Goal: Task Accomplishment & Management: Complete application form

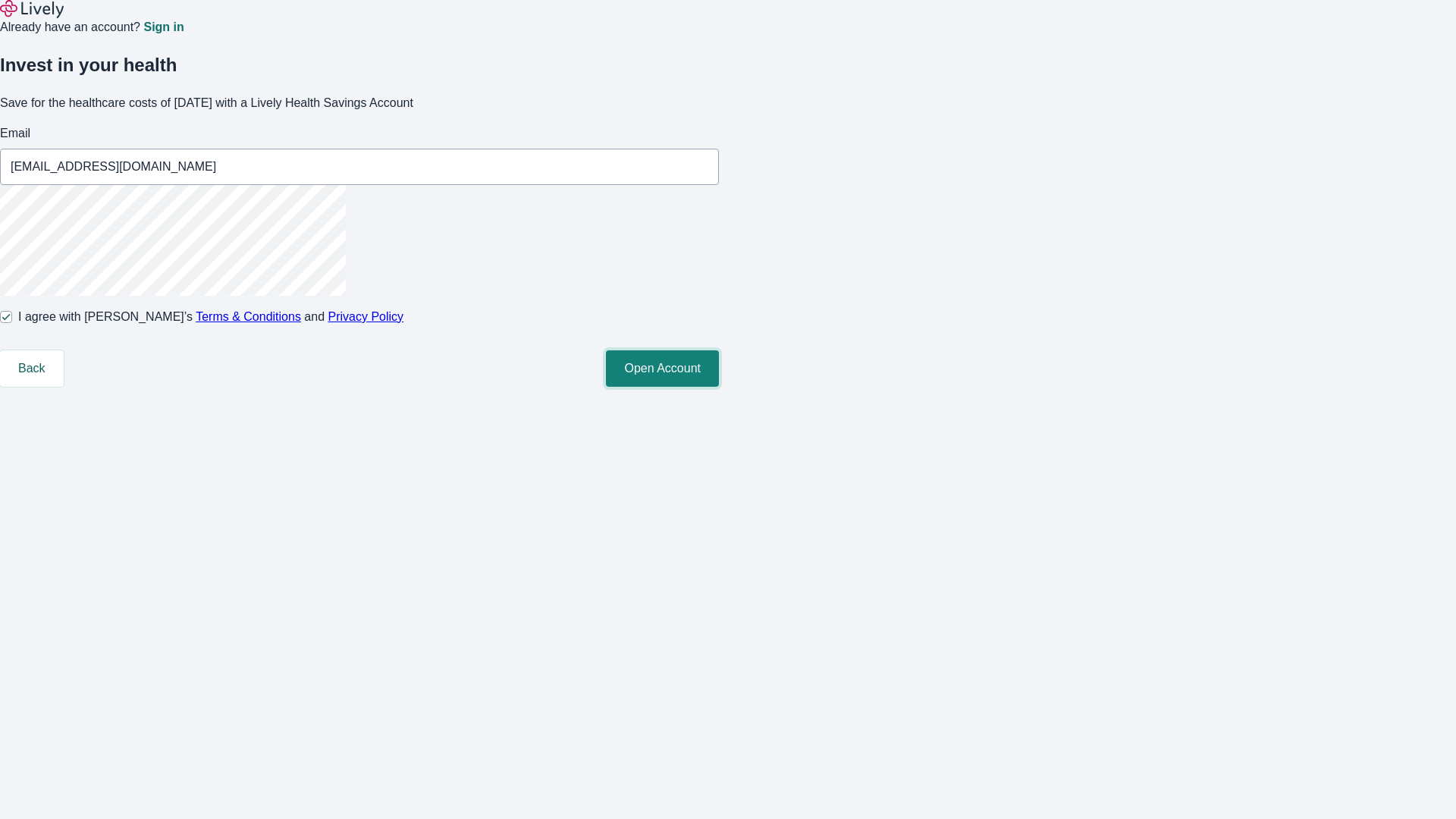
click at [719, 387] on button "Open Account" at bounding box center [662, 368] width 113 height 37
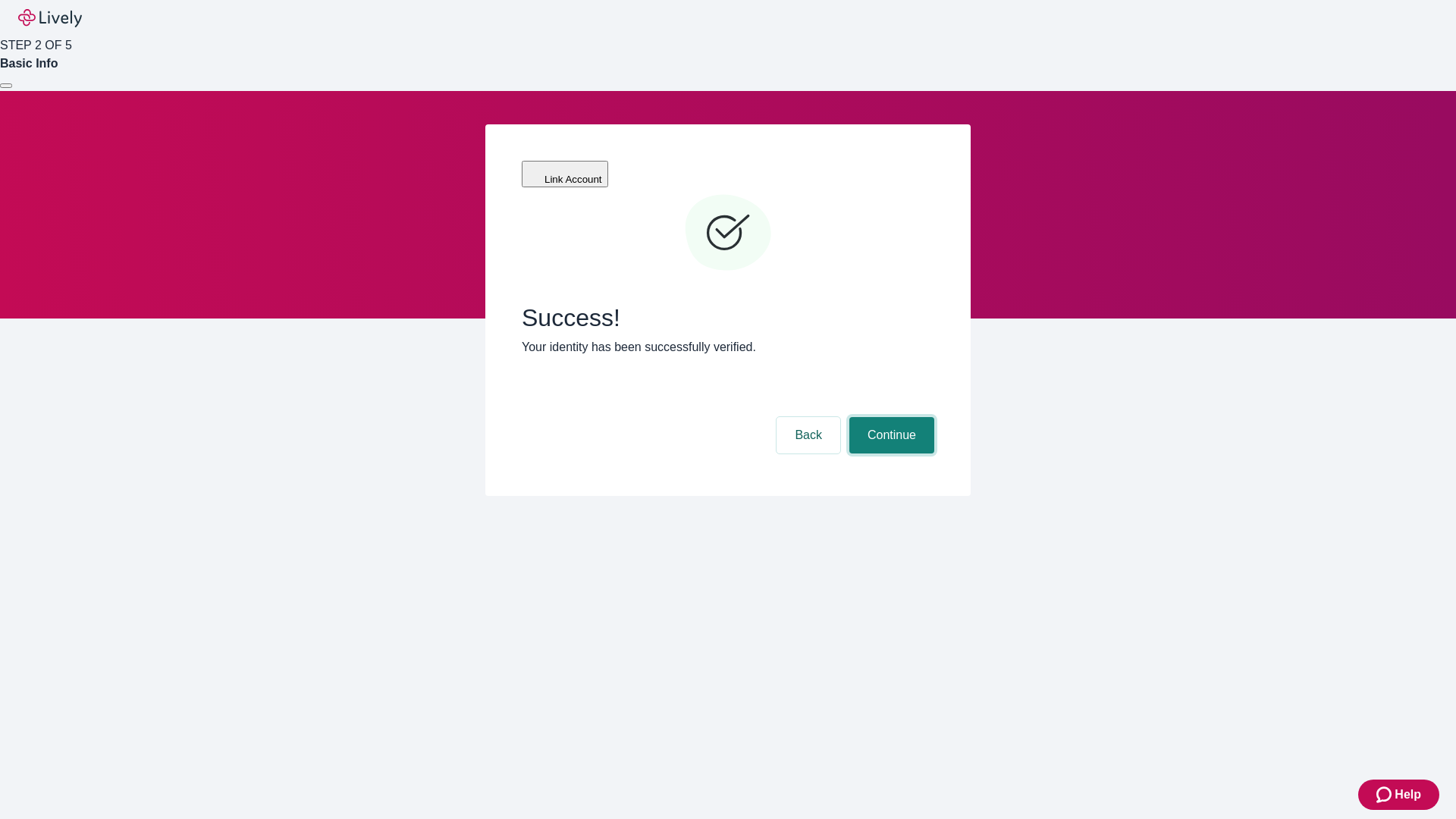
click at [889, 416] on button "Continue" at bounding box center [891, 435] width 85 height 37
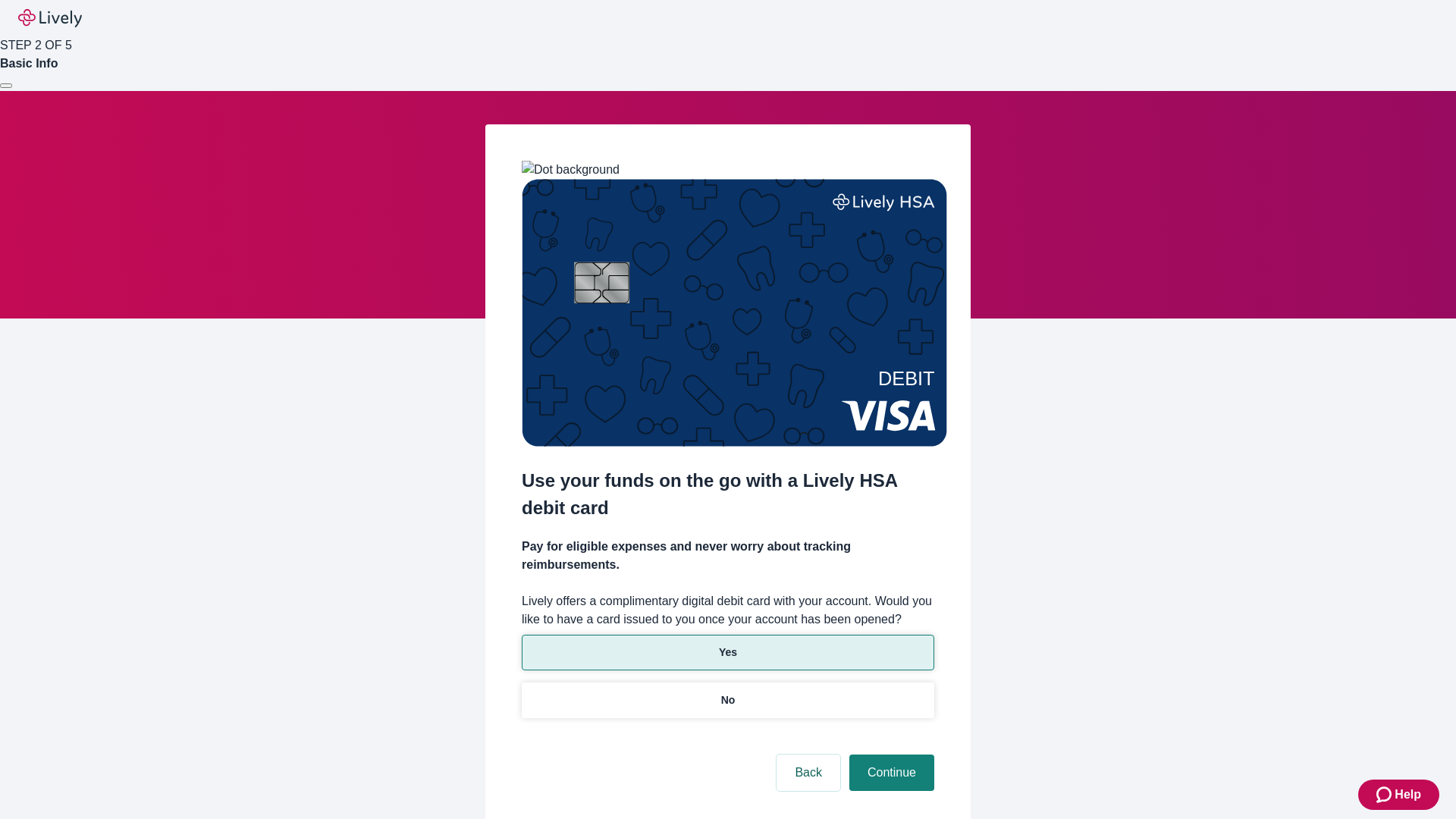
click at [728, 644] on p "Yes" at bounding box center [728, 652] width 18 height 16
click at [889, 754] on button "Continue" at bounding box center [891, 773] width 85 height 37
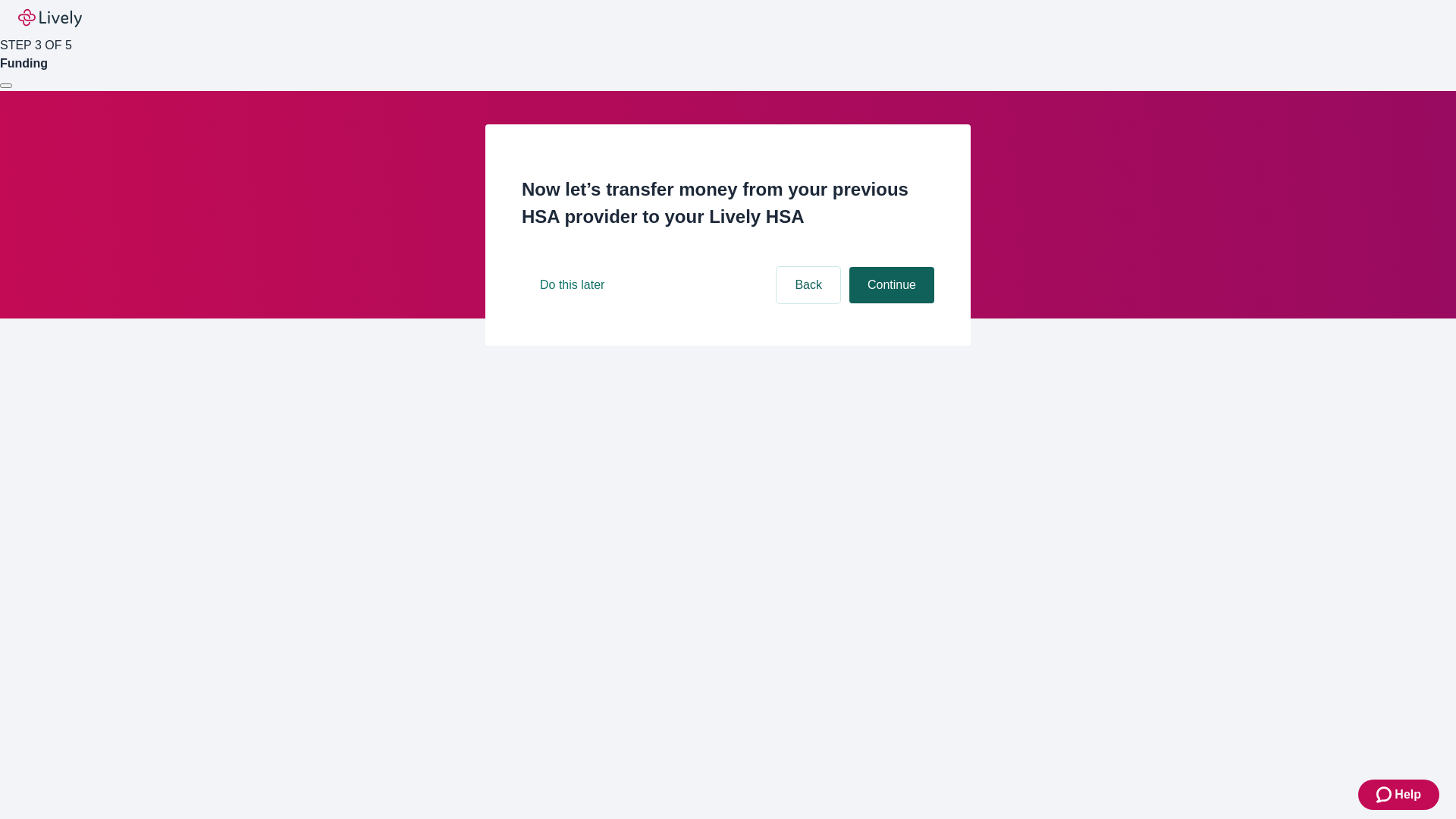
click at [889, 303] on button "Continue" at bounding box center [891, 286] width 85 height 37
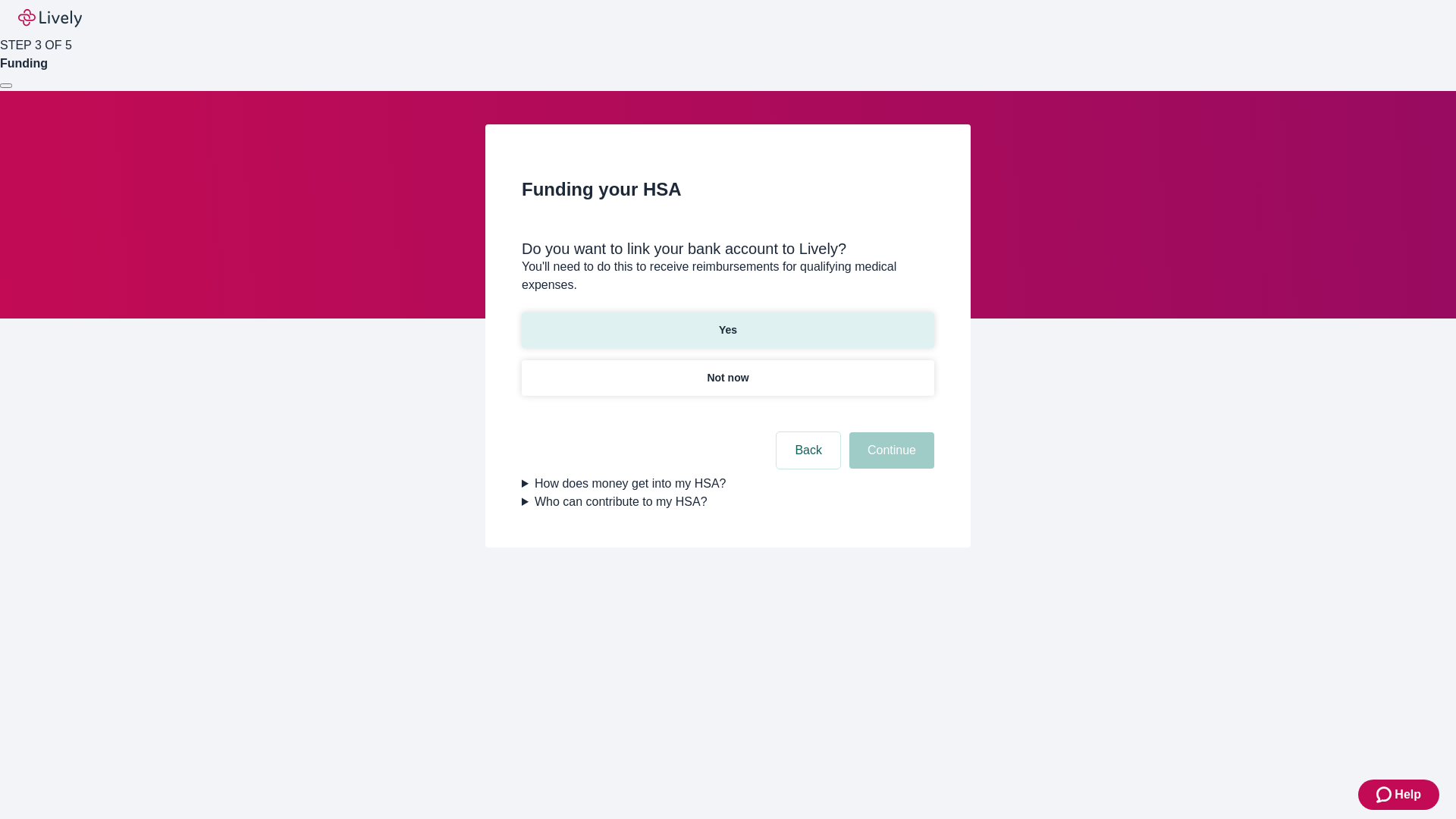
click at [728, 322] on p "Yes" at bounding box center [728, 330] width 18 height 16
click at [889, 432] on button "Continue" at bounding box center [891, 451] width 85 height 37
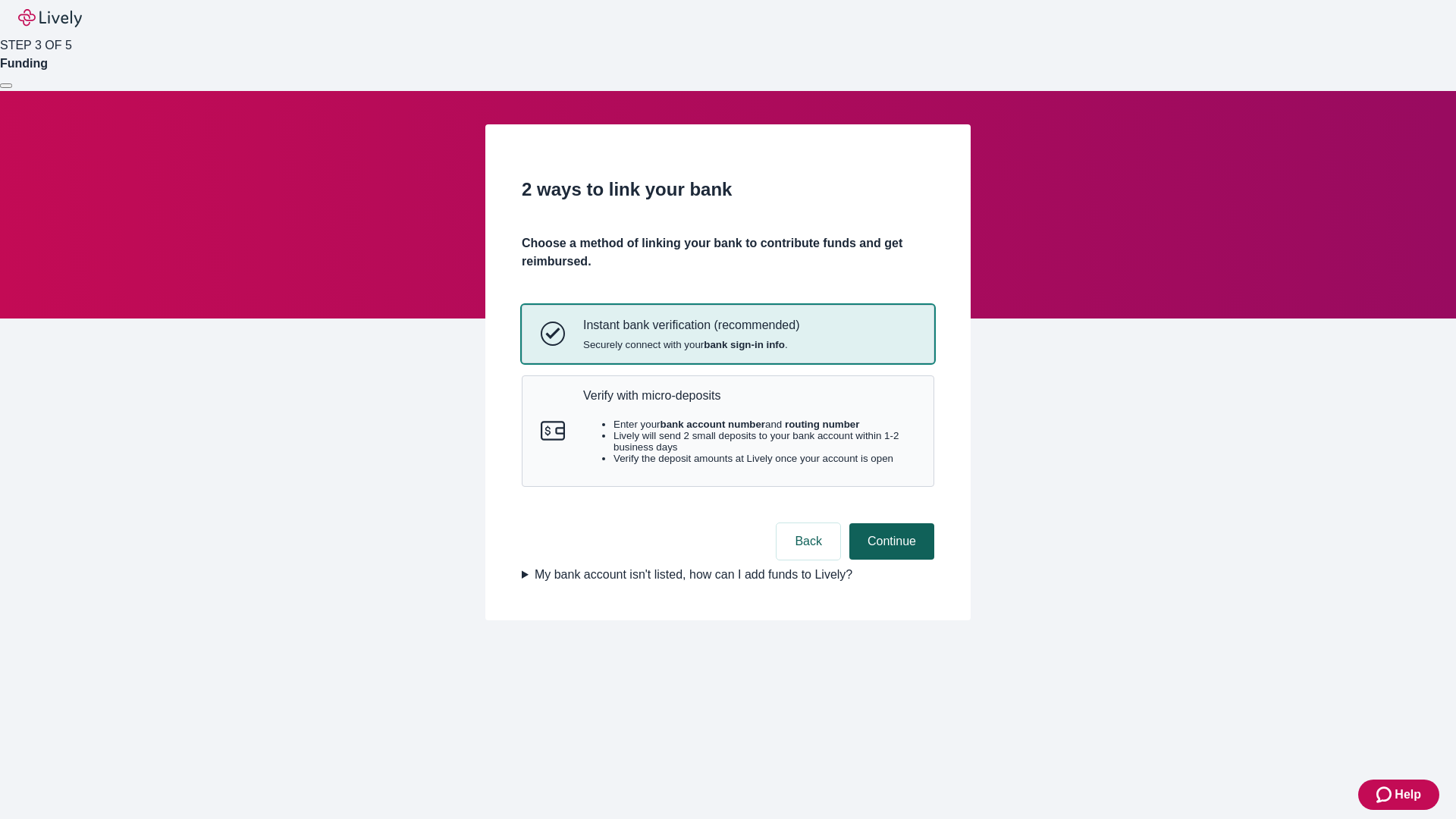
click at [749, 403] on p "Verify with micro-deposits" at bounding box center [749, 395] width 332 height 14
click at [889, 560] on button "Continue" at bounding box center [891, 541] width 85 height 37
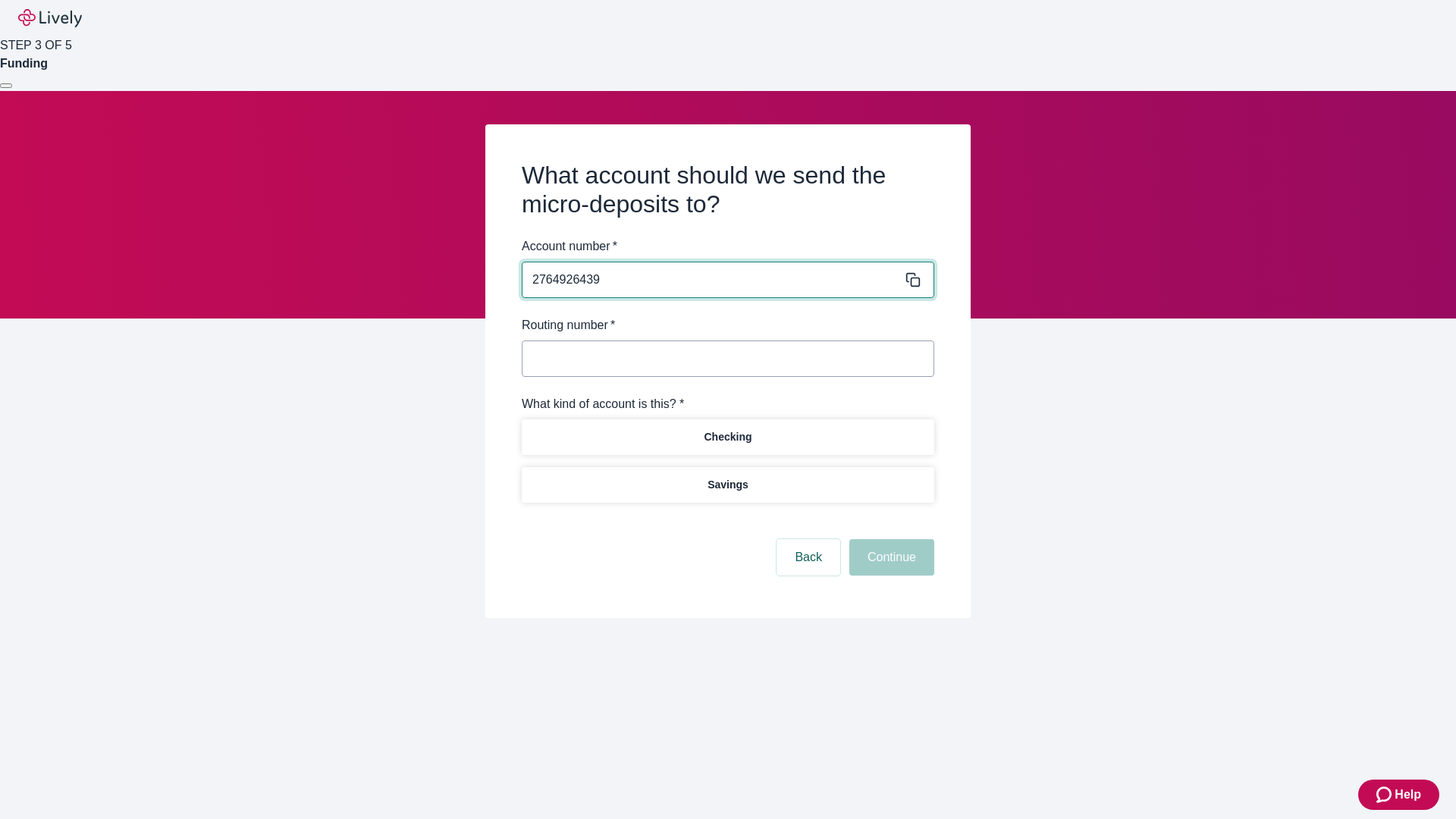
type input "2764926439"
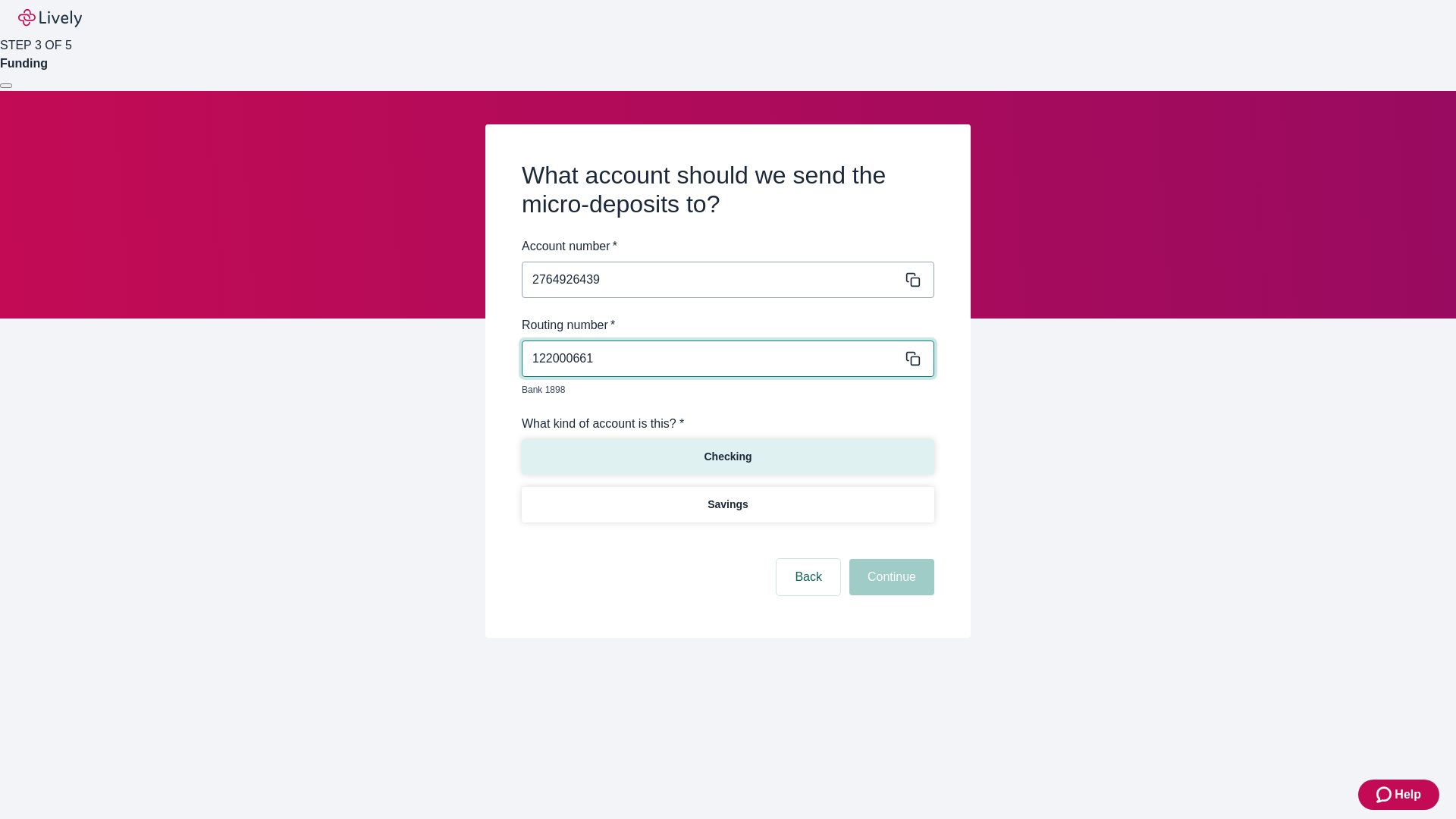
type input "122000661"
click at [728, 449] on p "Checking" at bounding box center [728, 457] width 48 height 16
